Goal: Transaction & Acquisition: Book appointment/travel/reservation

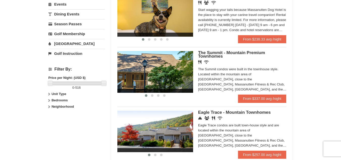
scroll to position [180, 0]
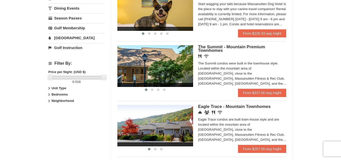
click at [63, 89] on strong "Unit Type" at bounding box center [58, 88] width 15 height 4
click at [66, 103] on strong "Bedrooms" at bounding box center [59, 104] width 16 height 4
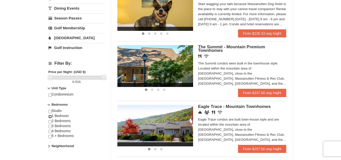
click at [50, 115] on input "checkbox" at bounding box center [49, 116] width 3 height 3
checkbox input "true"
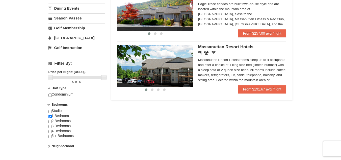
click at [52, 145] on strong "Neighborhood" at bounding box center [62, 146] width 22 height 4
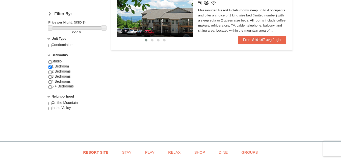
scroll to position [231, 0]
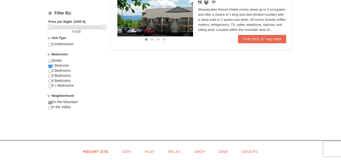
click at [50, 103] on input "checkbox" at bounding box center [49, 102] width 3 height 3
checkbox input "true"
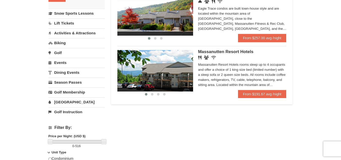
scroll to position [118, 0]
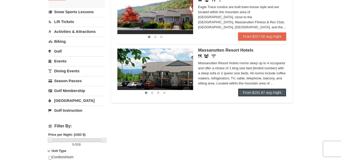
click at [246, 93] on link "From $191.67 avg /night" at bounding box center [262, 92] width 48 height 8
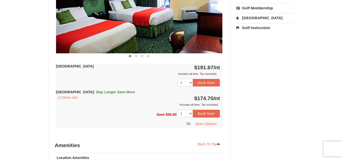
scroll to position [265, 0]
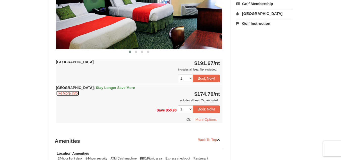
click at [66, 93] on button "[+] More Info" at bounding box center [67, 93] width 23 height 6
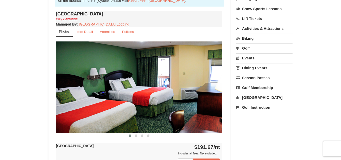
scroll to position [130, 0]
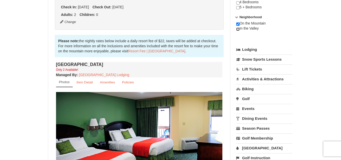
click at [238, 29] on input "checkbox" at bounding box center [237, 29] width 3 height 3
checkbox input "true"
click at [238, 25] on input "checkbox" at bounding box center [237, 23] width 3 height 3
checkbox input "false"
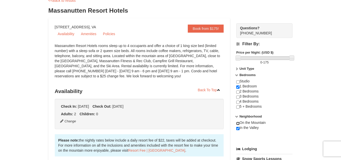
scroll to position [0, 0]
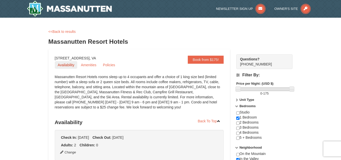
click at [67, 64] on link "Availability" at bounding box center [66, 65] width 23 height 8
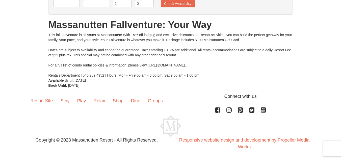
scroll to position [40, 0]
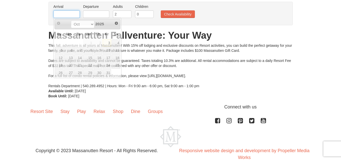
click at [71, 13] on input "text" at bounding box center [67, 14] width 26 height 8
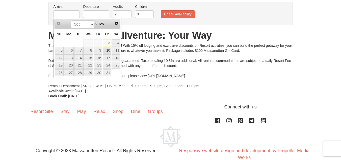
click at [109, 50] on link "10" at bounding box center [107, 50] width 9 height 7
type input "[DATE]"
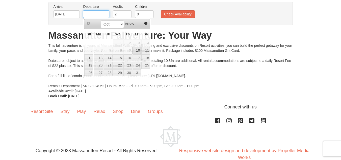
click at [102, 15] on input "text" at bounding box center [96, 14] width 26 height 8
click at [101, 58] on link "13" at bounding box center [99, 57] width 10 height 7
type input "[DATE]"
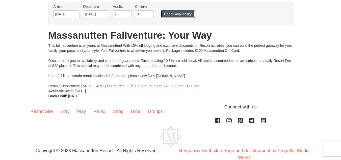
click at [175, 12] on button "Check Availability" at bounding box center [178, 14] width 34 height 8
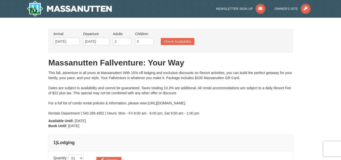
type input "[DATE]"
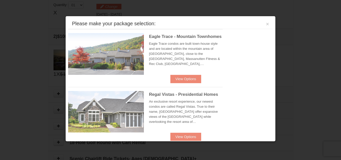
scroll to position [154, 0]
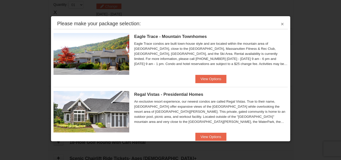
click at [281, 23] on button "×" at bounding box center [282, 23] width 3 height 5
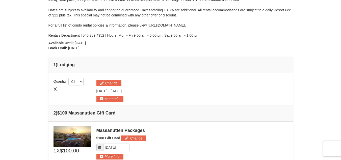
scroll to position [79, 0]
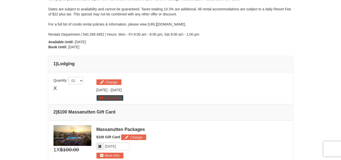
click at [112, 96] on button "More Info" at bounding box center [109, 98] width 27 height 6
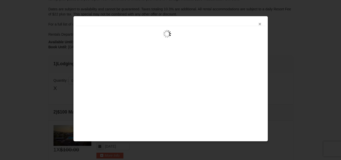
click at [259, 23] on button "×" at bounding box center [259, 23] width 3 height 5
